Goal: Transaction & Acquisition: Purchase product/service

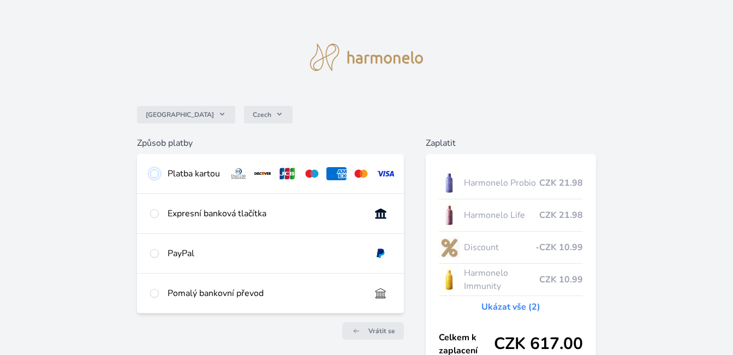
click at [155, 174] on input "radio" at bounding box center [154, 173] width 9 height 9
radio input "true"
click at [155, 174] on input "radio" at bounding box center [154, 173] width 9 height 9
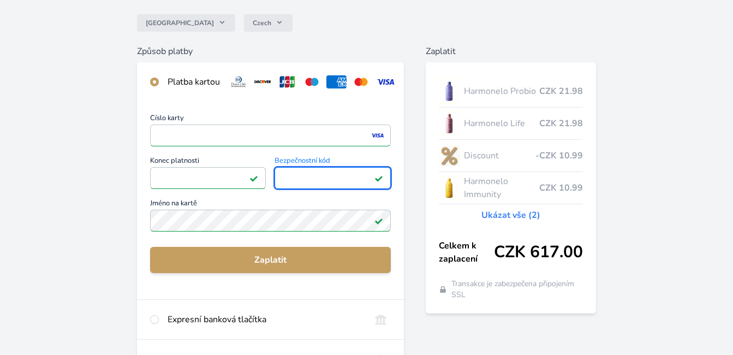
scroll to position [93, 0]
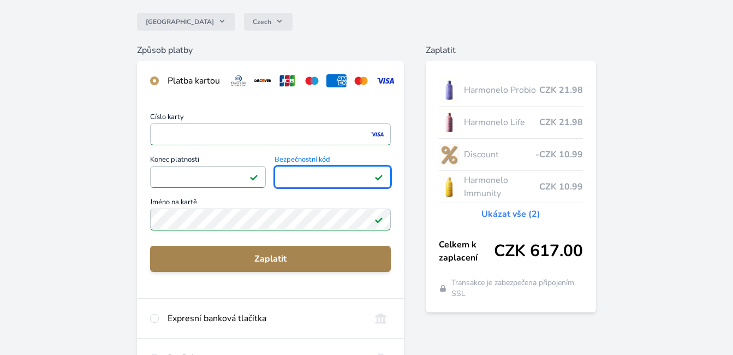
click at [307, 265] on span "Zaplatit" at bounding box center [270, 258] width 223 height 13
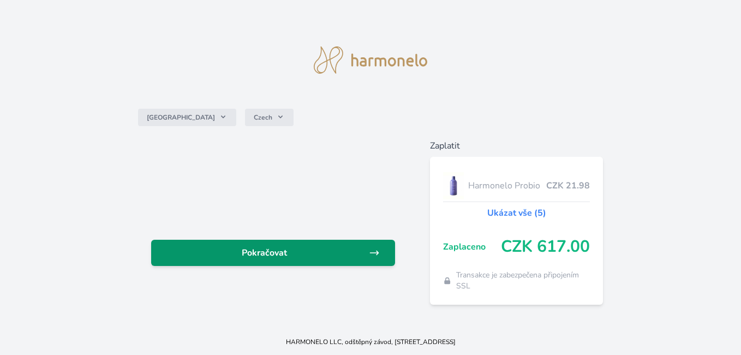
click at [261, 243] on link "Pokračovat" at bounding box center [273, 253] width 244 height 26
